Goal: Information Seeking & Learning: Learn about a topic

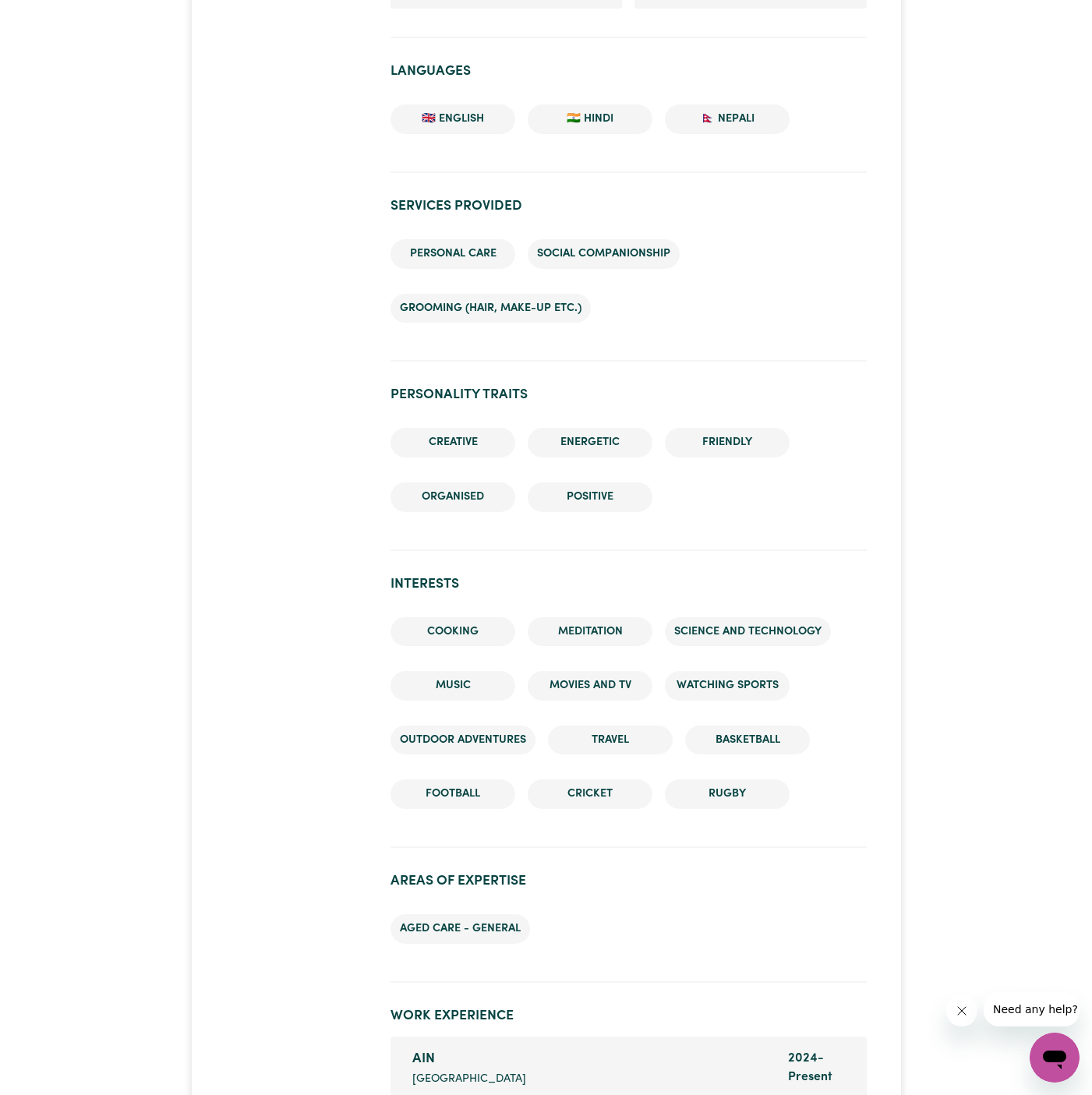
scroll to position [1950, 0]
